Goal: Task Accomplishment & Management: Use online tool/utility

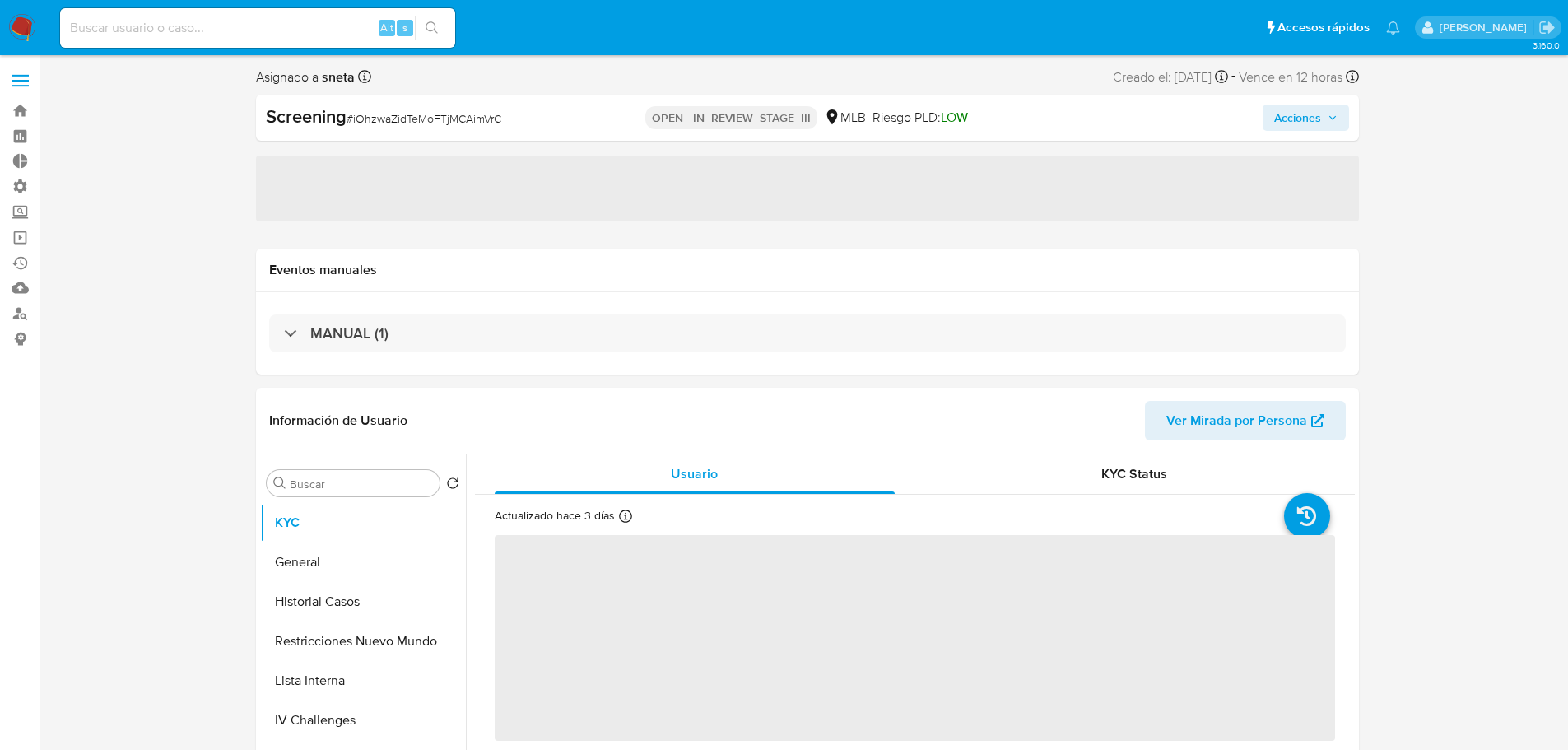
select select "10"
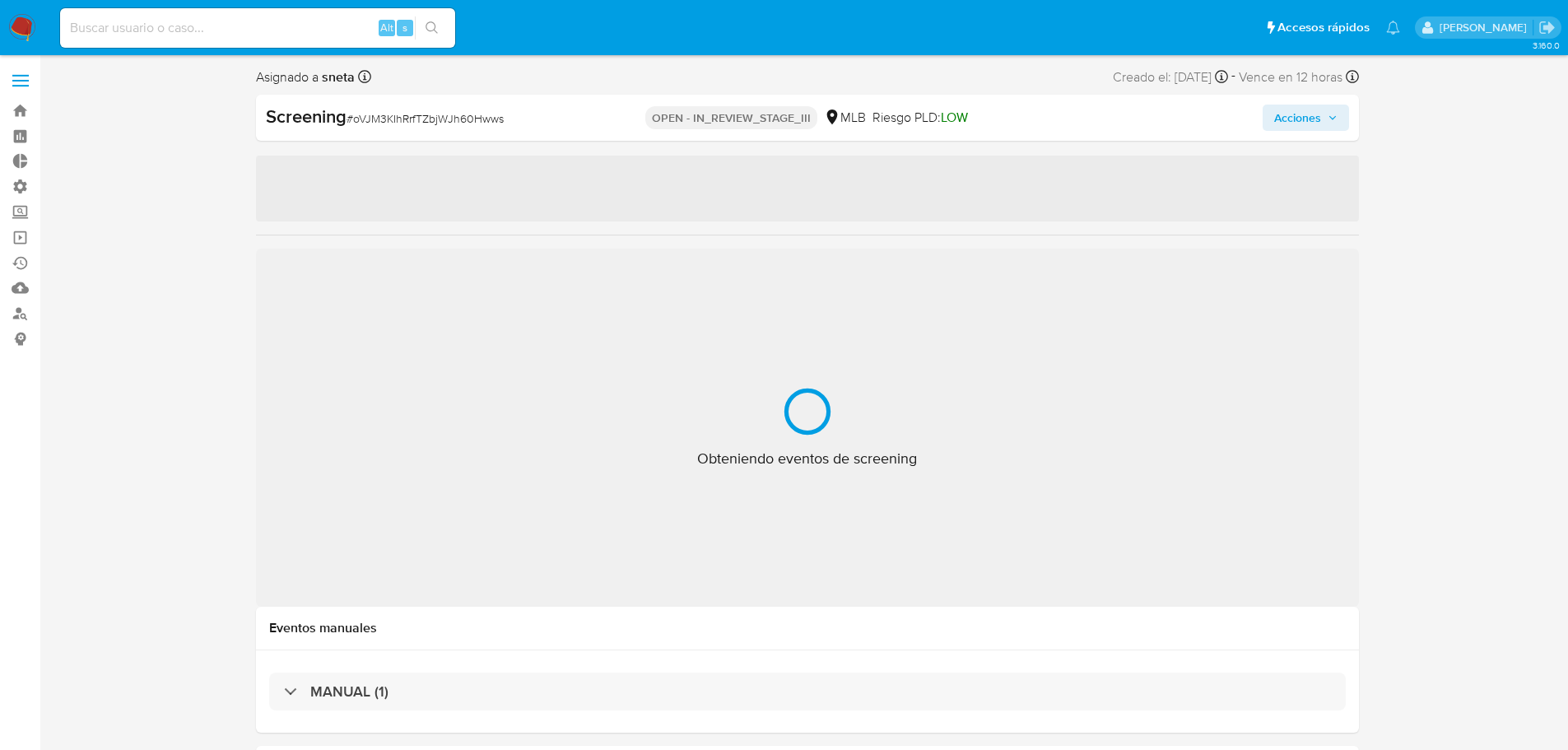
select select "10"
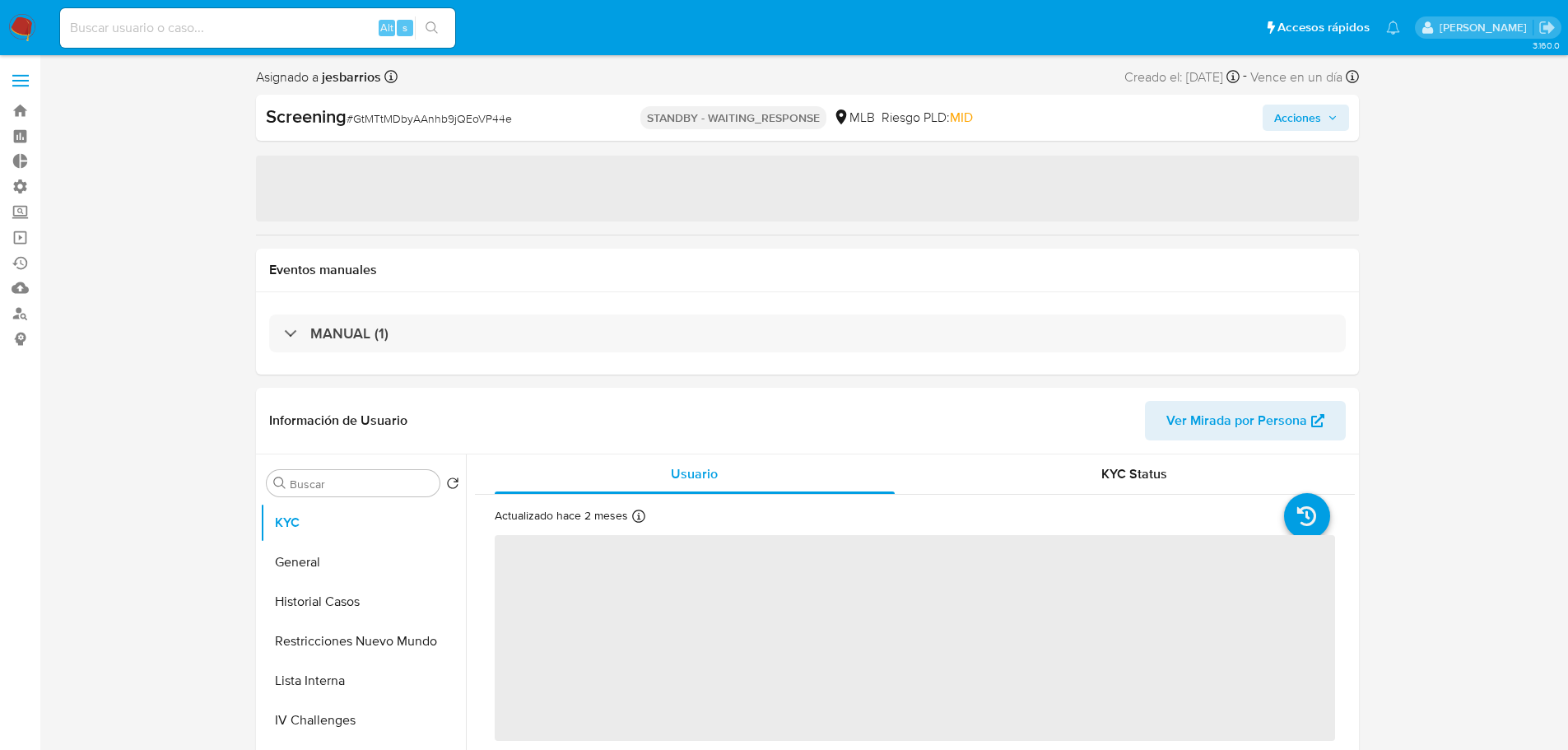
select select "10"
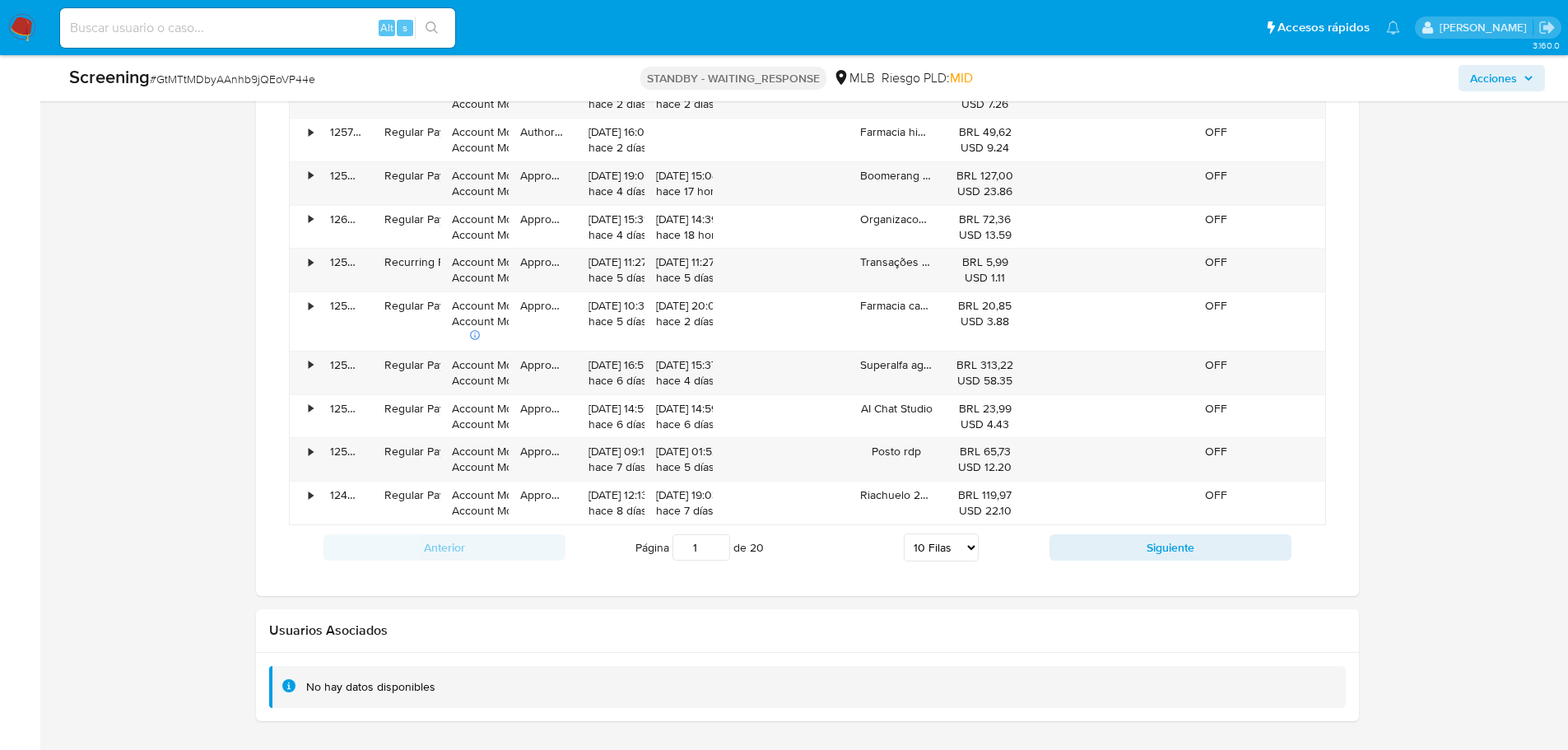
scroll to position [1399, 0]
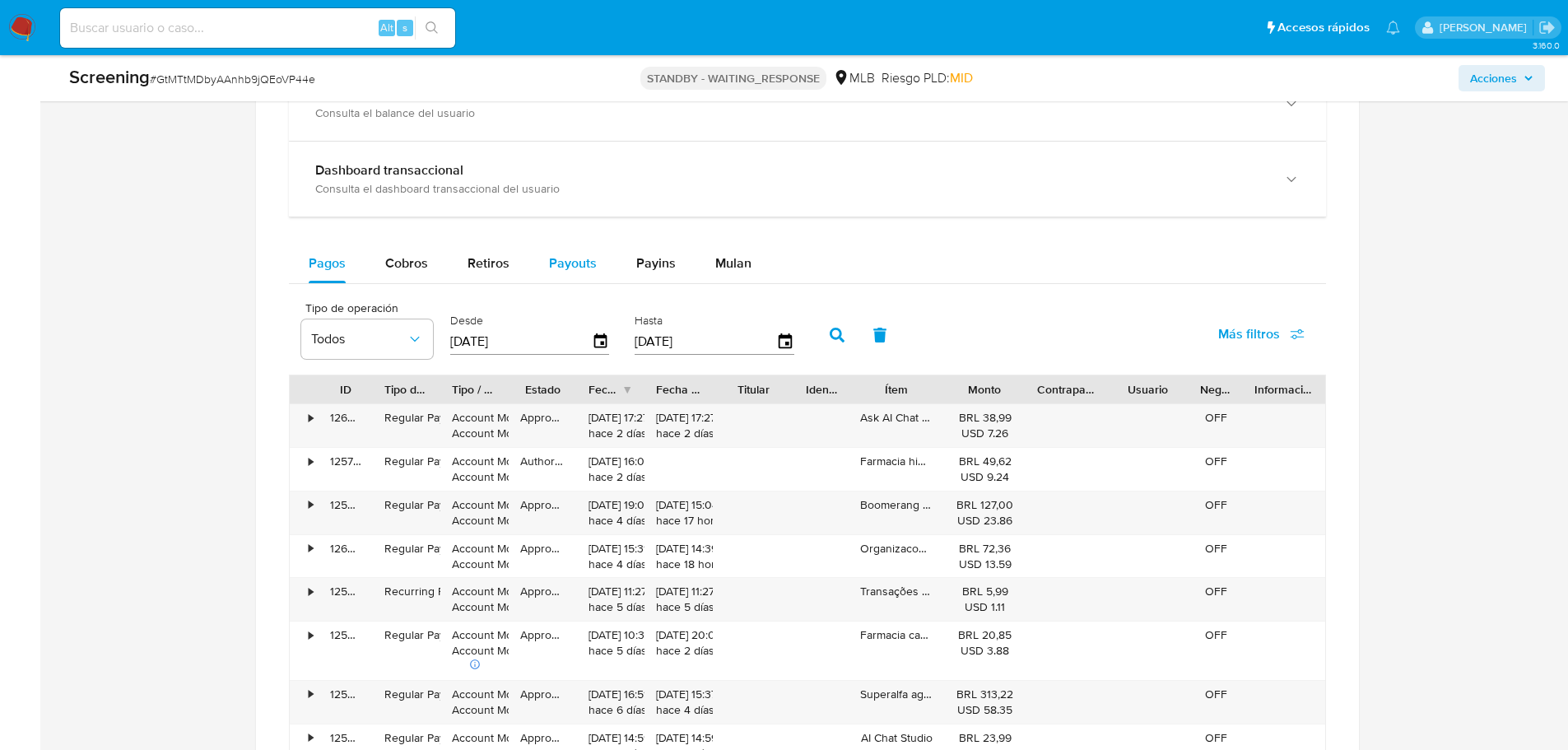
click at [588, 261] on span "Payouts" at bounding box center [573, 262] width 48 height 19
select select "10"
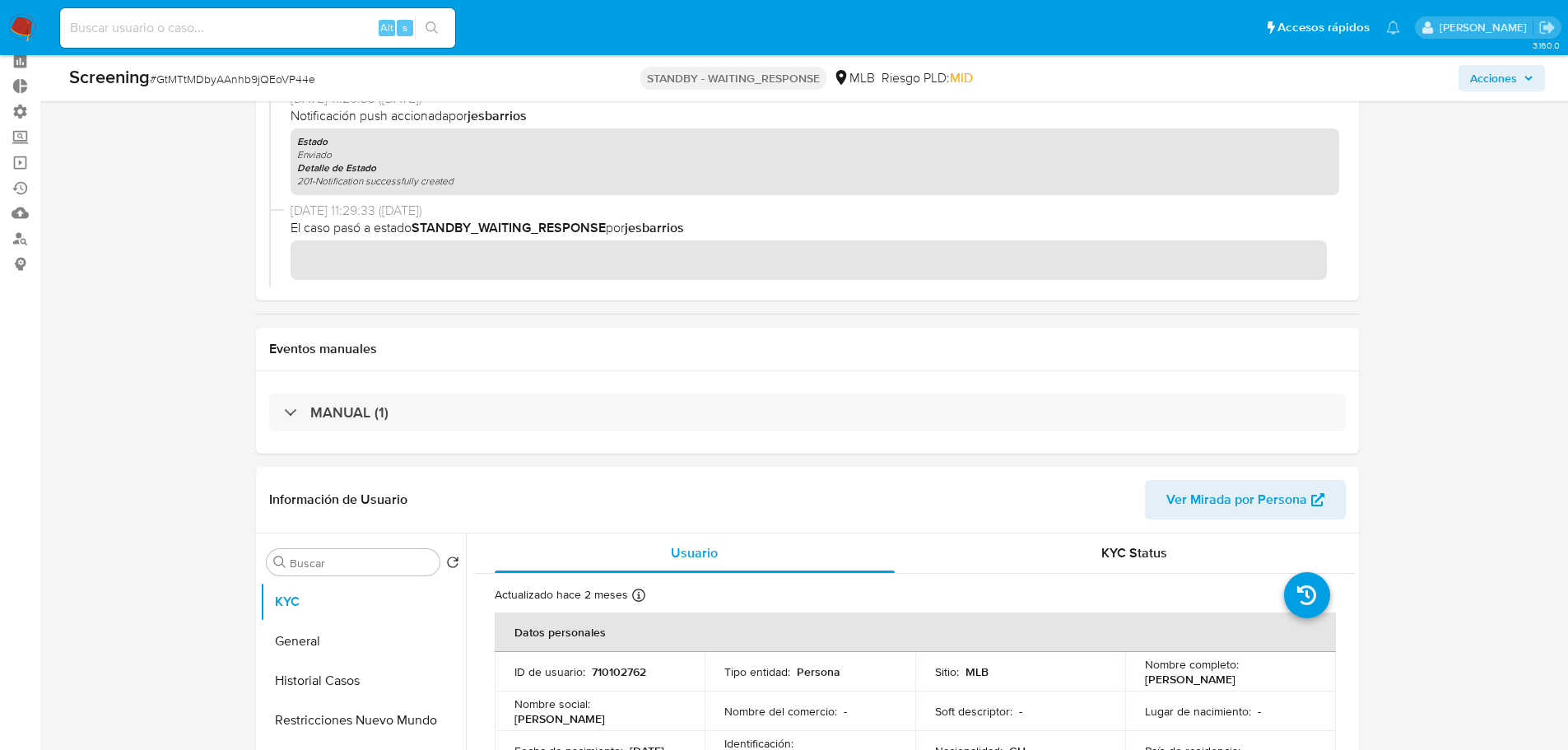
scroll to position [165, 0]
